Goal: Transaction & Acquisition: Purchase product/service

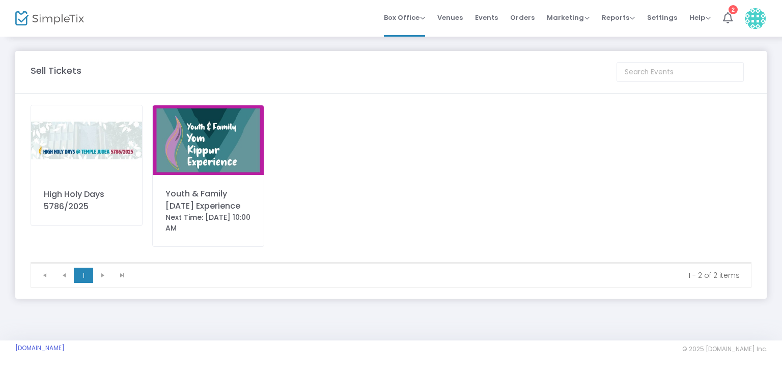
drag, startPoint x: 517, startPoint y: 20, endPoint x: 509, endPoint y: 21, distance: 8.3
click at [517, 20] on span "Orders" at bounding box center [522, 18] width 24 height 26
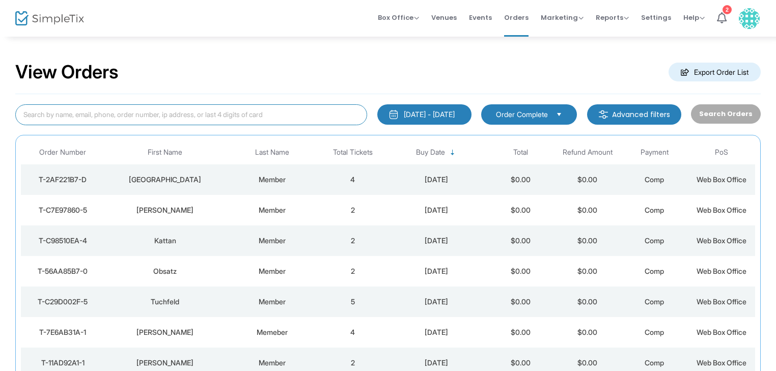
click at [139, 114] on input at bounding box center [191, 114] width 352 height 21
type input "pome"
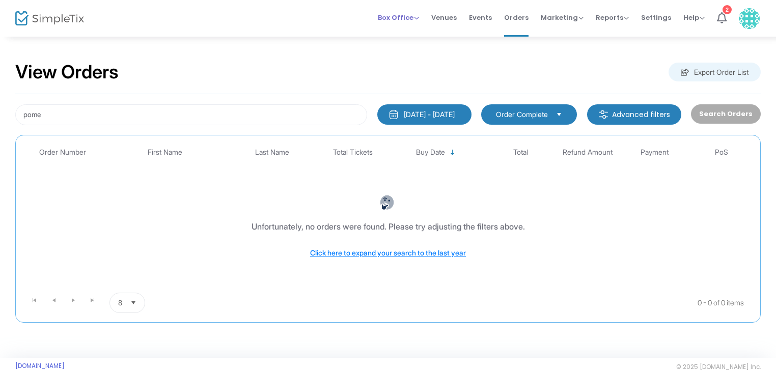
click at [407, 14] on span "Box Office" at bounding box center [398, 18] width 41 height 10
click at [415, 37] on li "Sell Tickets" at bounding box center [414, 34] width 73 height 20
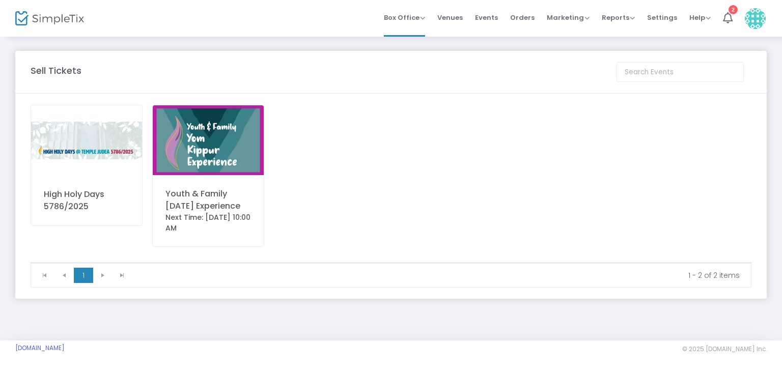
click at [100, 149] on img at bounding box center [86, 140] width 111 height 70
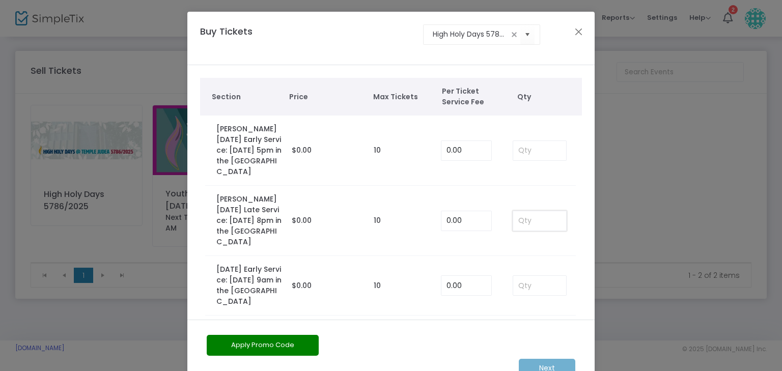
click at [538, 224] on input at bounding box center [539, 220] width 53 height 19
type input "1"
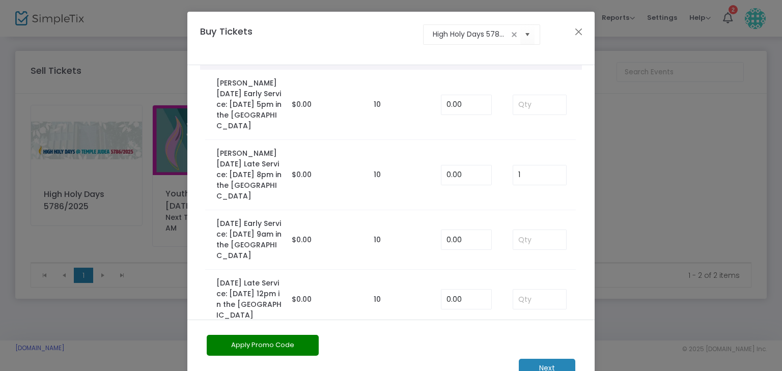
scroll to position [81, 0]
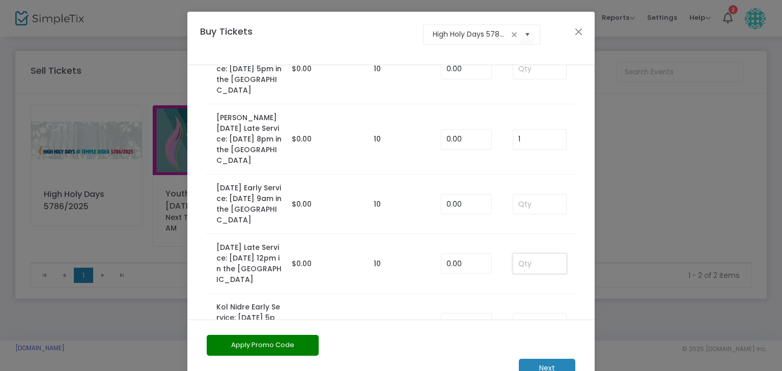
click at [517, 268] on input at bounding box center [539, 263] width 53 height 19
type input "1"
click at [564, 241] on td "1" at bounding box center [538, 264] width 73 height 60
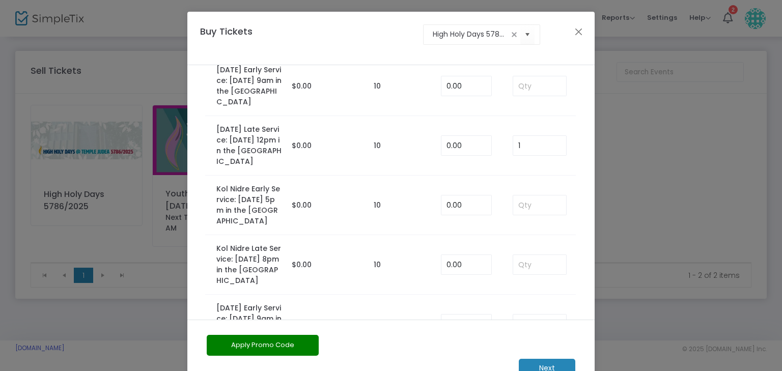
scroll to position [204, 0]
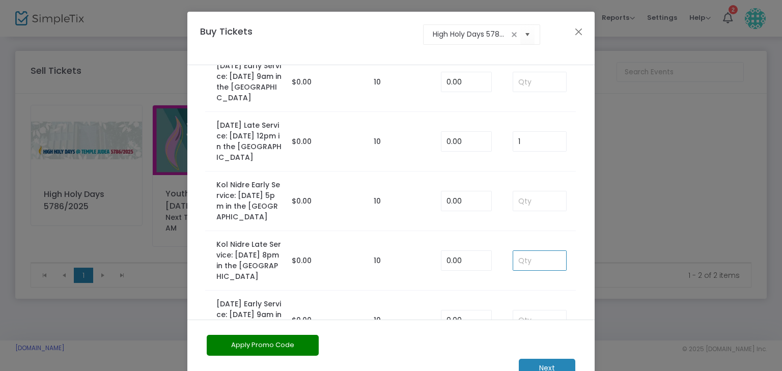
click at [534, 270] on input at bounding box center [539, 260] width 53 height 19
type input "1"
click at [558, 231] on td at bounding box center [538, 202] width 73 height 60
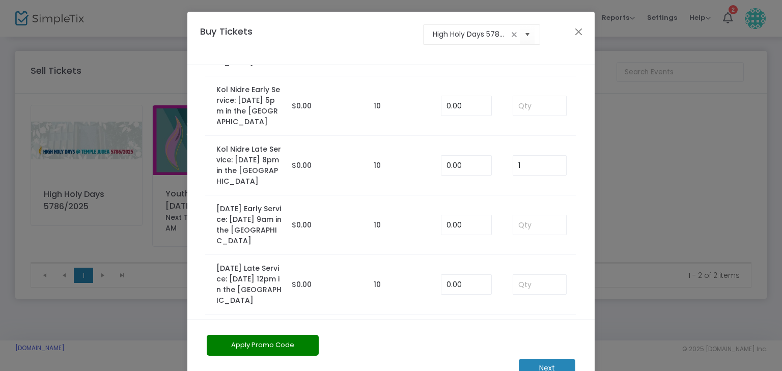
scroll to position [326, 0]
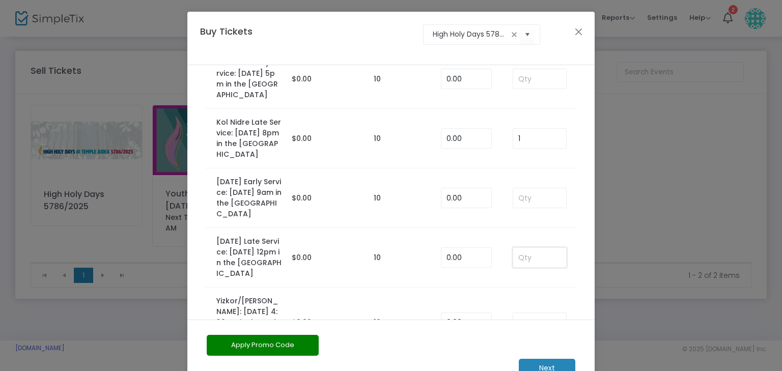
click at [523, 267] on input at bounding box center [539, 257] width 53 height 19
type input "1"
click at [541, 228] on td at bounding box center [538, 199] width 73 height 60
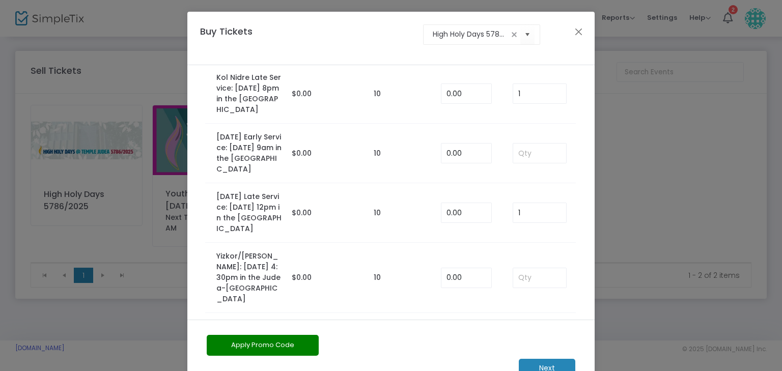
scroll to position [376, 0]
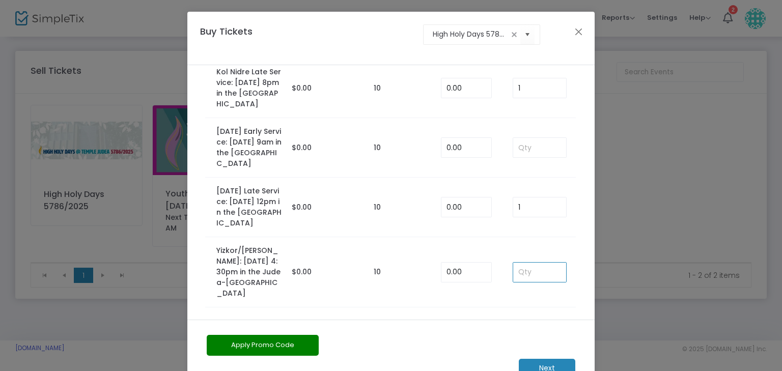
click at [540, 279] on input at bounding box center [539, 272] width 53 height 19
type input "1"
click at [492, 237] on td "0.00" at bounding box center [469, 208] width 67 height 60
click at [544, 365] on m-button "Next" at bounding box center [547, 368] width 57 height 19
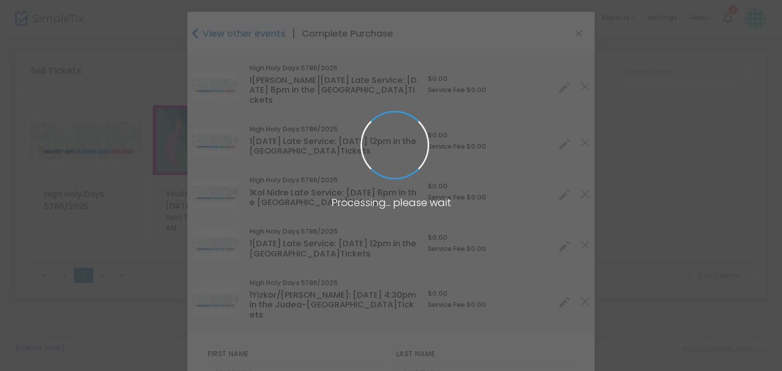
type input "[GEOGRAPHIC_DATA]"
type input "[US_STATE]"
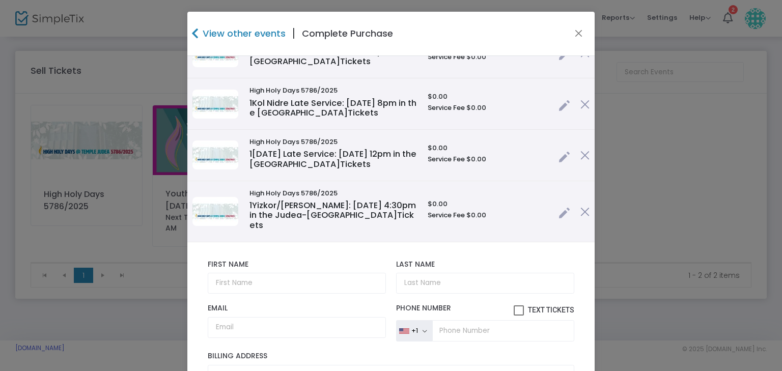
scroll to position [122, 0]
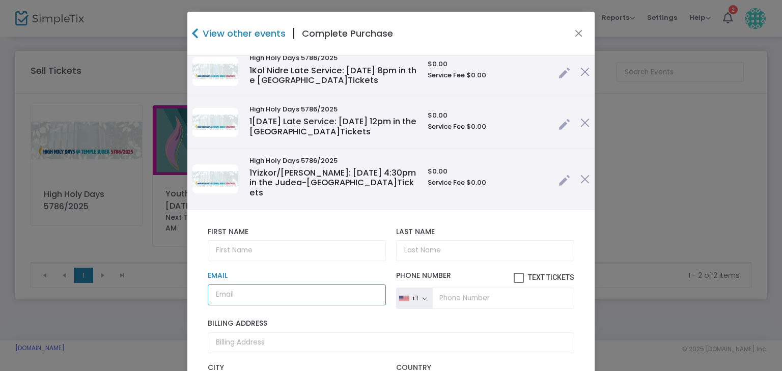
click at [248, 285] on input "Email" at bounding box center [297, 295] width 178 height 21
paste input "[EMAIL_ADDRESS][DOMAIN_NAME]"
type input "[EMAIL_ADDRESS][DOMAIN_NAME]"
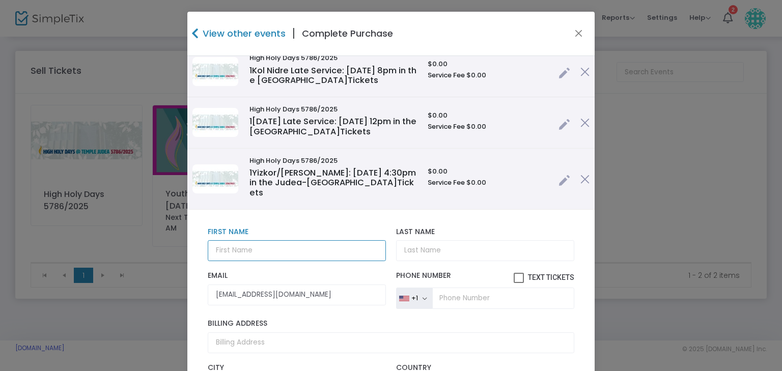
click at [216, 240] on input "text" at bounding box center [297, 250] width 178 height 21
type input "[PERSON_NAME]"
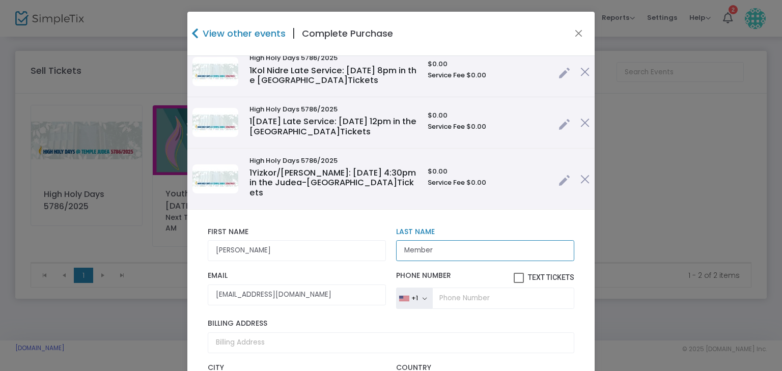
type input "Member"
click at [362, 254] on div "[PERSON_NAME] First Name First Name is required. Member Last Name Last Name is …" at bounding box center [391, 244] width 377 height 44
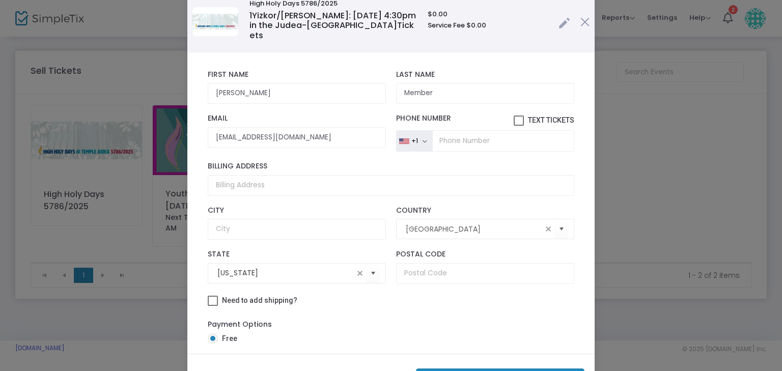
scroll to position [100, 0]
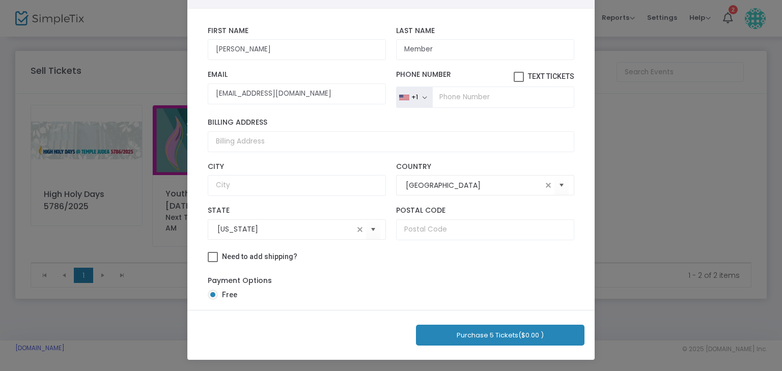
click at [485, 335] on button "Purchase 5 Tickets ($0.00 )" at bounding box center [500, 335] width 169 height 21
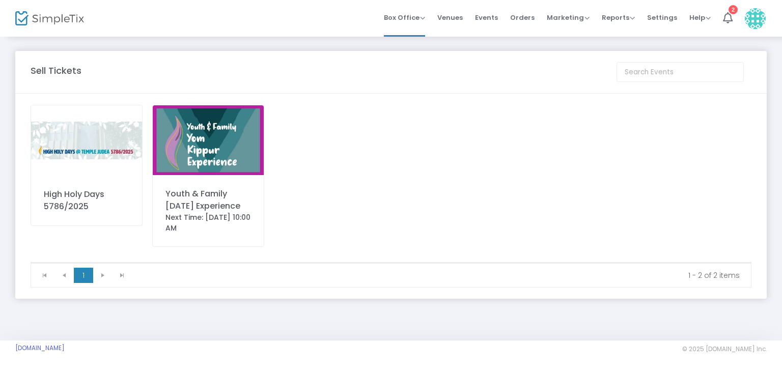
click at [64, 135] on img at bounding box center [86, 140] width 111 height 70
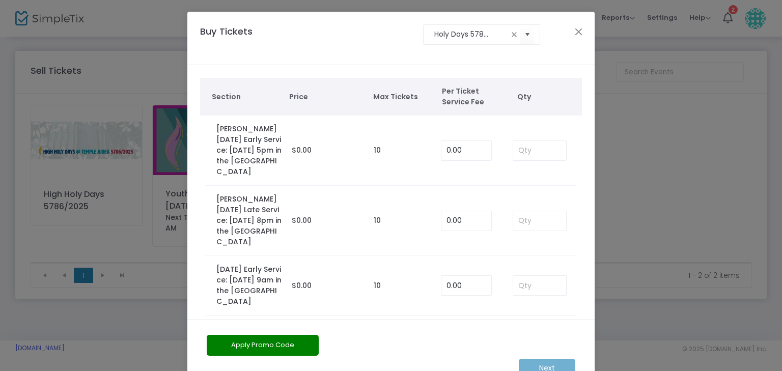
scroll to position [0, 0]
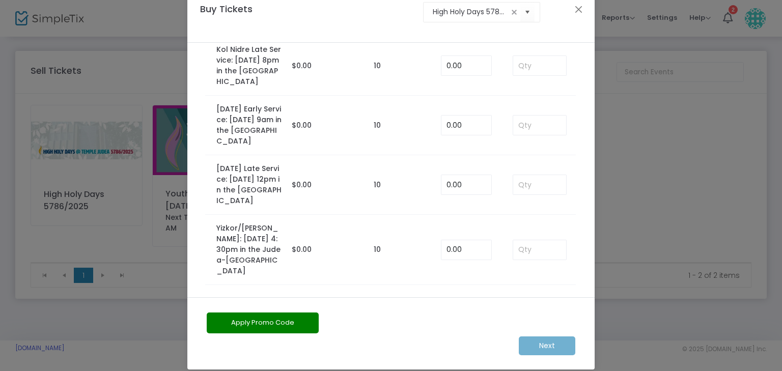
scroll to position [33, 0]
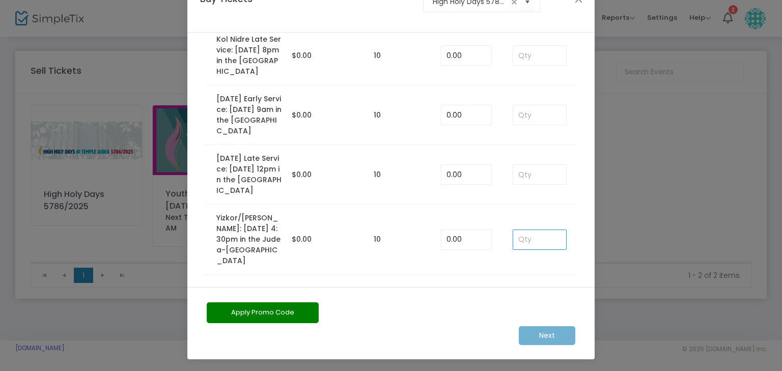
click at [529, 248] on input at bounding box center [539, 239] width 53 height 19
type input "1"
click at [531, 184] on input at bounding box center [539, 174] width 53 height 19
type input "1"
click at [535, 61] on input at bounding box center [539, 55] width 53 height 19
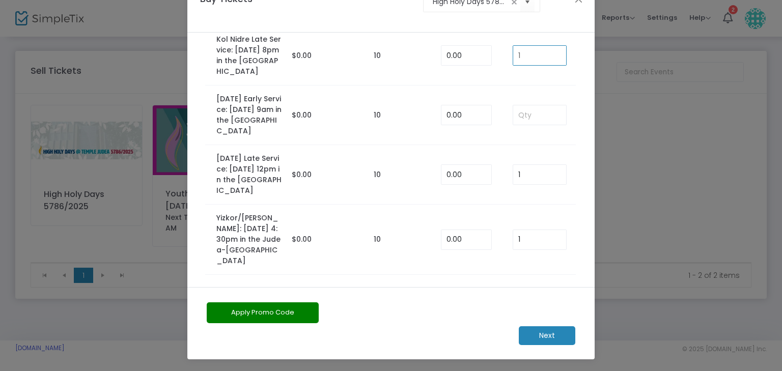
type input "1"
click at [553, 333] on m-button "Next" at bounding box center [547, 335] width 57 height 19
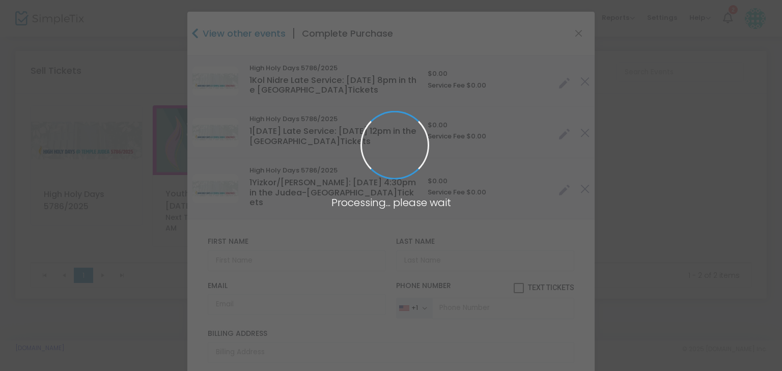
type input "[GEOGRAPHIC_DATA]"
type input "[US_STATE]"
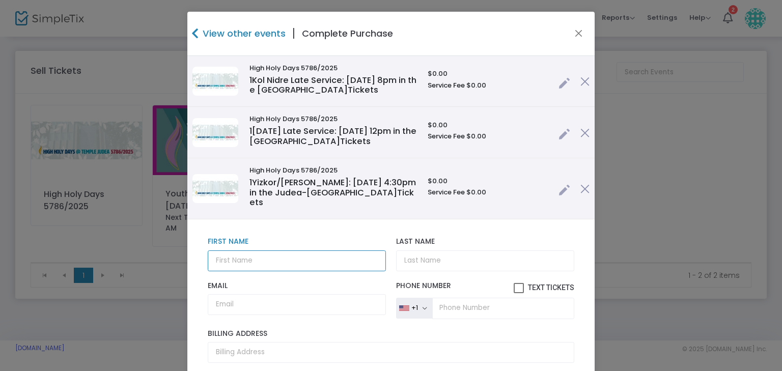
click at [262, 256] on input "text" at bounding box center [297, 260] width 178 height 21
paste input "[EMAIL_ADDRESS][DOMAIN_NAME]"
type input "[EMAIL_ADDRESS][DOMAIN_NAME]"
type input "Leb"
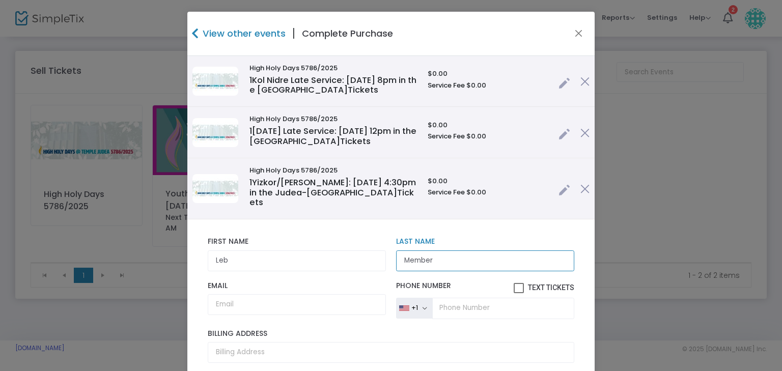
type input "Member"
drag, startPoint x: 232, startPoint y: 304, endPoint x: 232, endPoint y: 297, distance: 7.1
click at [232, 304] on input "Email" at bounding box center [297, 304] width 178 height 21
paste input "[EMAIL_ADDRESS][DOMAIN_NAME]"
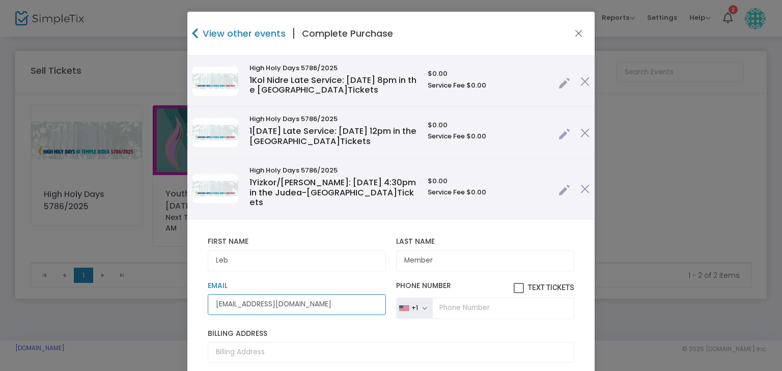
click at [226, 295] on input "[EMAIL_ADDRESS][DOMAIN_NAME]" at bounding box center [297, 304] width 178 height 21
type input "[EMAIL_ADDRESS][DOMAIN_NAME]"
click at [368, 220] on div "Leb First Name First Name is required. Member Last Name Last Name is required. …" at bounding box center [390, 375] width 407 height 313
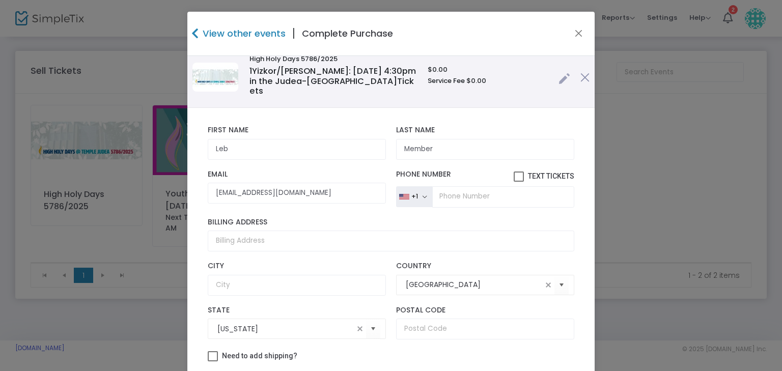
scroll to position [100, 0]
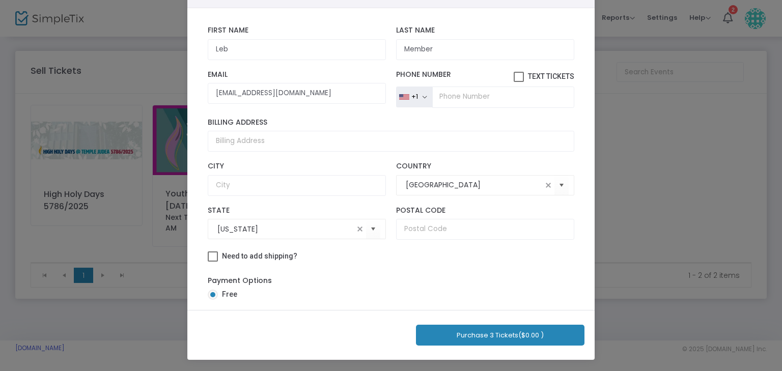
click at [516, 328] on button "Purchase 3 Tickets ($0.00 )" at bounding box center [500, 335] width 169 height 21
